Goal: Find specific page/section: Find specific page/section

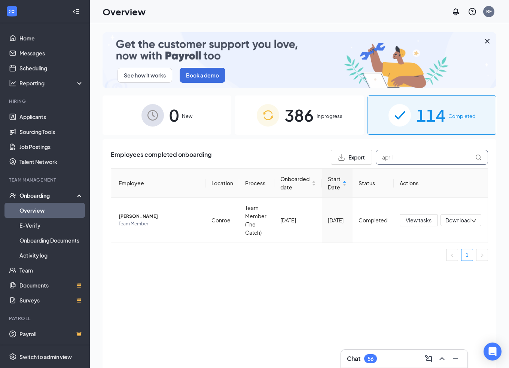
drag, startPoint x: 412, startPoint y: 156, endPoint x: 377, endPoint y: 158, distance: 34.5
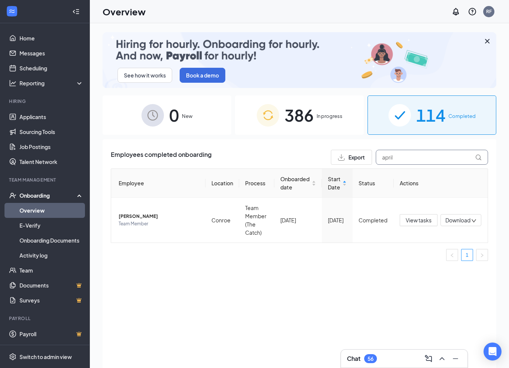
click at [377, 158] on input "april" at bounding box center [432, 157] width 112 height 15
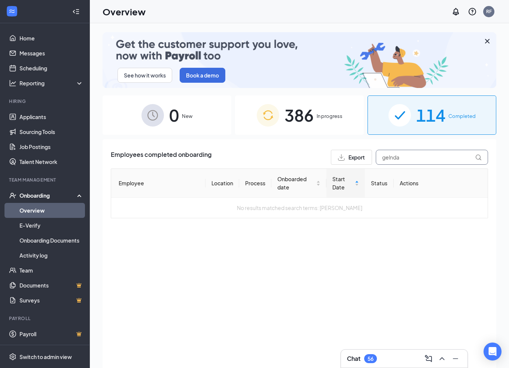
drag, startPoint x: 409, startPoint y: 159, endPoint x: 375, endPoint y: 157, distance: 34.5
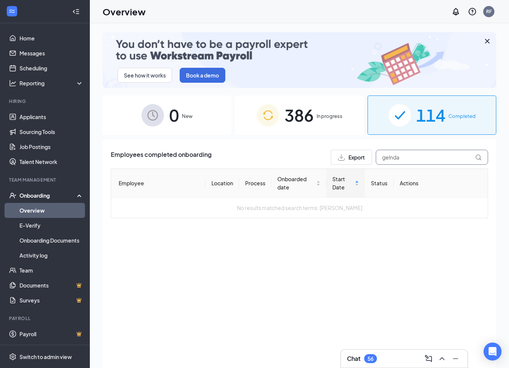
click at [375, 157] on div "Export gelnda" at bounding box center [409, 157] width 157 height 15
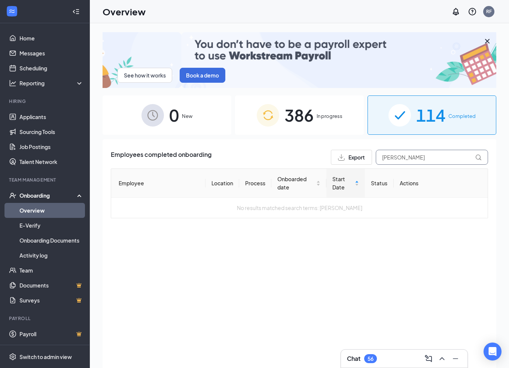
type input "[PERSON_NAME]"
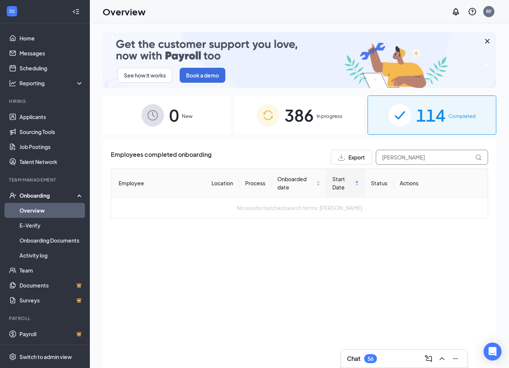
drag, startPoint x: 408, startPoint y: 158, endPoint x: 372, endPoint y: 154, distance: 35.8
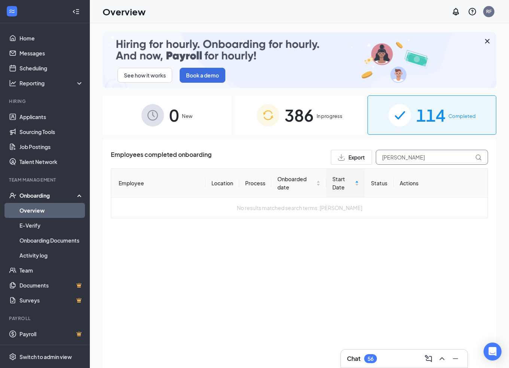
click at [372, 154] on div "Export [PERSON_NAME]" at bounding box center [409, 157] width 157 height 15
click at [336, 116] on span "In progress" at bounding box center [330, 115] width 26 height 7
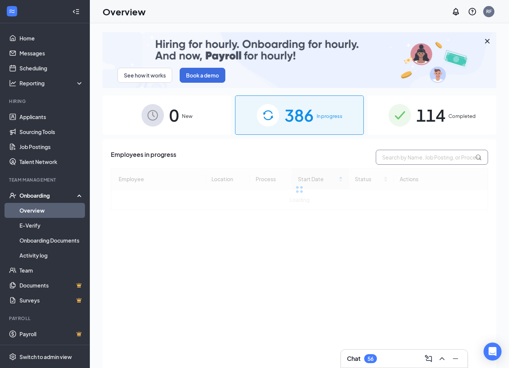
click at [411, 156] on input "text" at bounding box center [432, 157] width 112 height 15
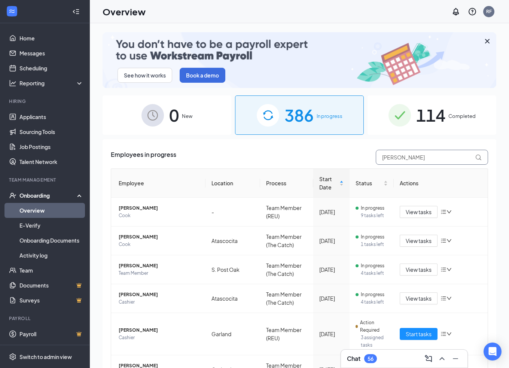
type input "[PERSON_NAME]"
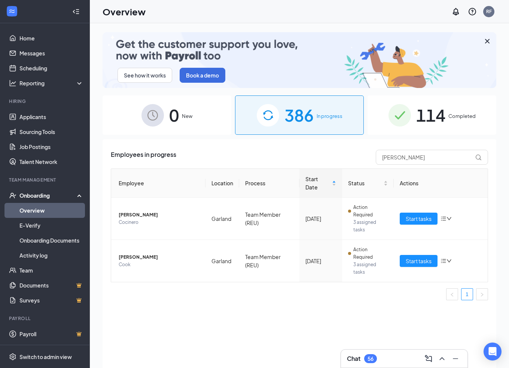
click at [415, 116] on div "114 Completed" at bounding box center [431, 114] width 129 height 39
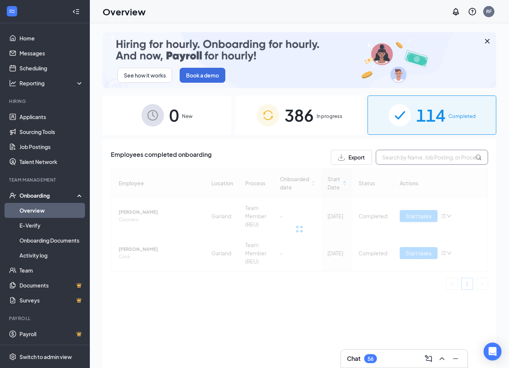
click at [412, 155] on input "text" at bounding box center [432, 157] width 112 height 15
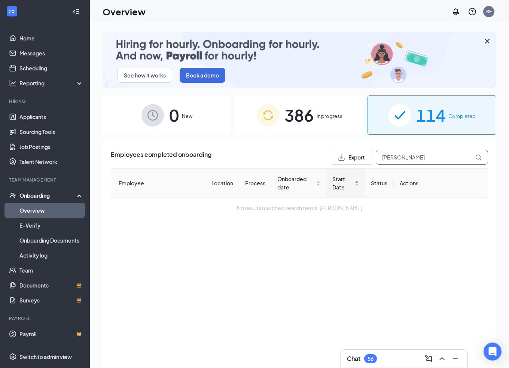
type input "[PERSON_NAME]"
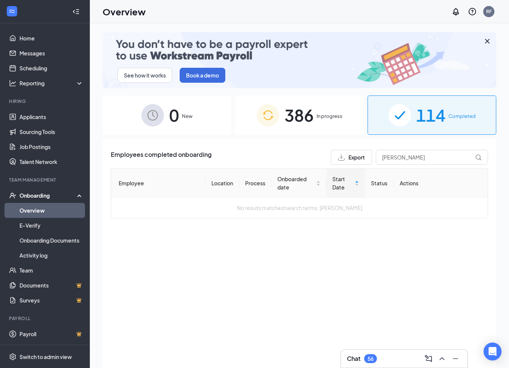
click at [289, 121] on span "386" at bounding box center [298, 115] width 29 height 26
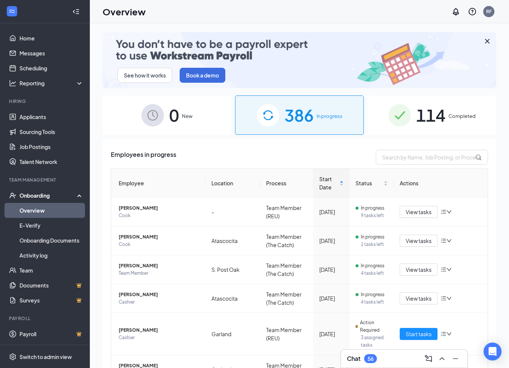
click at [174, 106] on span "0" at bounding box center [174, 115] width 10 height 26
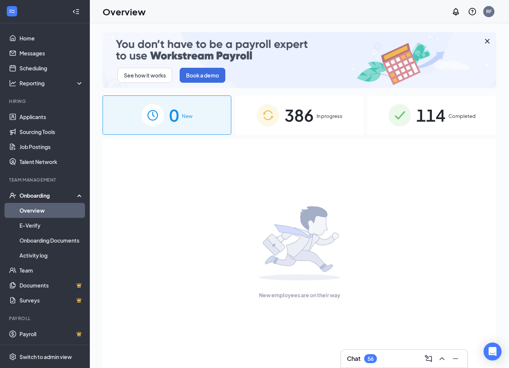
click at [298, 118] on span "386" at bounding box center [298, 115] width 29 height 26
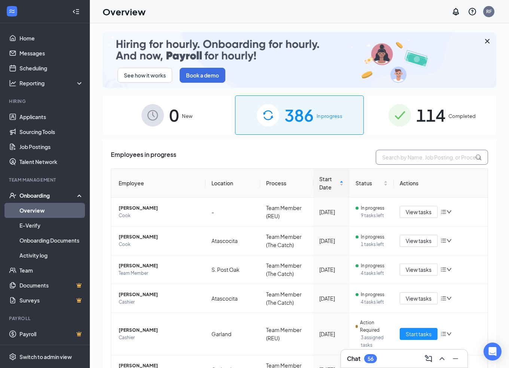
click at [431, 158] on input "text" at bounding box center [432, 157] width 112 height 15
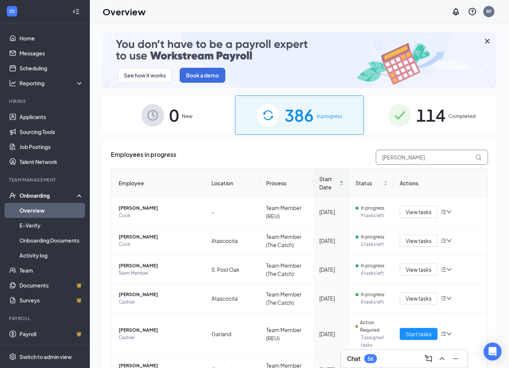
type input "[PERSON_NAME]"
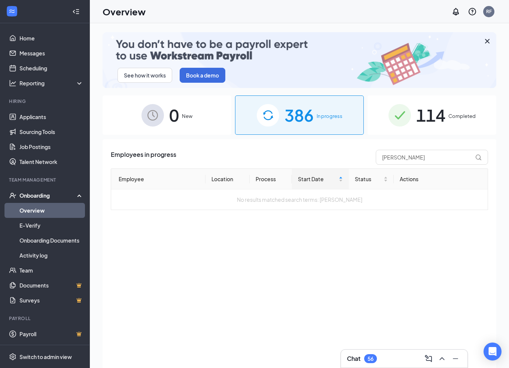
click at [199, 118] on div "0 New" at bounding box center [167, 114] width 129 height 39
